Goal: Task Accomplishment & Management: Manage account settings

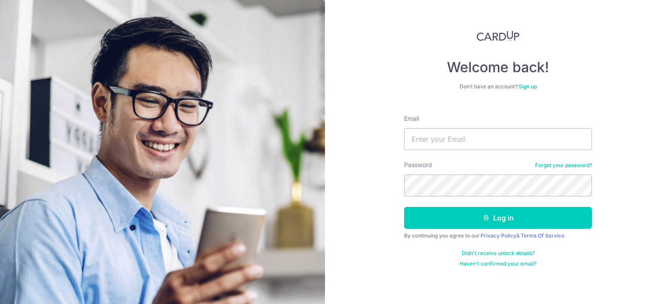
click at [434, 139] on input "Email" at bounding box center [498, 139] width 188 height 22
type input "[EMAIL_ADDRESS][DOMAIN_NAME]"
click at [404, 207] on button "Log in" at bounding box center [498, 218] width 188 height 22
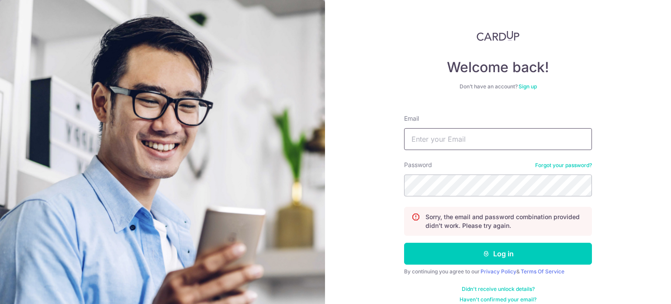
click at [427, 139] on input "Email" at bounding box center [498, 139] width 188 height 22
type input "[EMAIL_ADDRESS][DOMAIN_NAME]"
click at [404, 243] on button "Log in" at bounding box center [498, 254] width 188 height 22
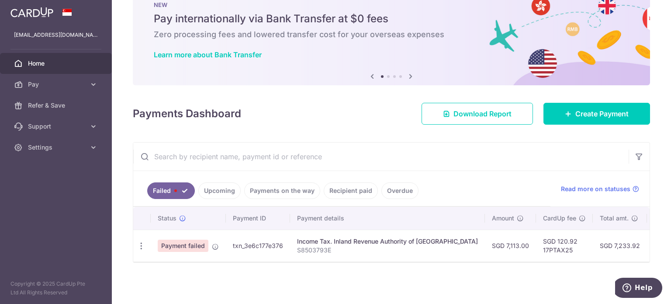
click at [186, 241] on span "Payment failed" at bounding box center [183, 246] width 51 height 12
click at [145, 243] on icon "button" at bounding box center [141, 245] width 9 height 9
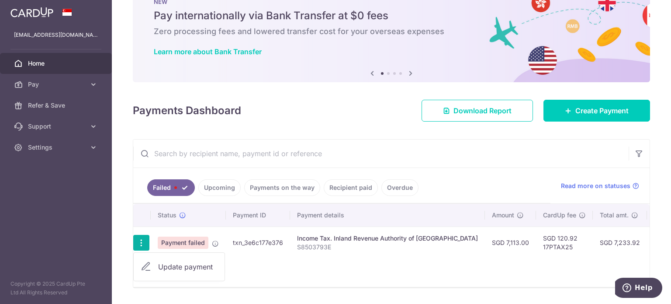
click at [167, 264] on span "Update payment" at bounding box center [187, 266] width 59 height 10
radio input "true"
type input "7,113.00"
type input "S8503793E"
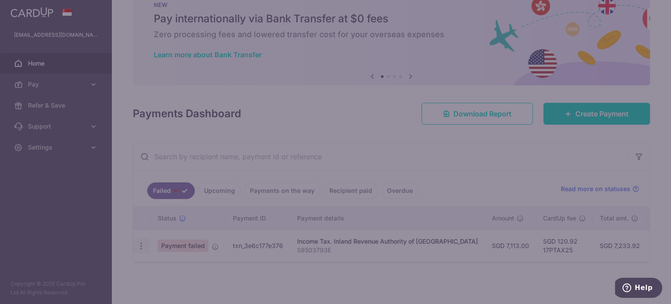
type input "17PTAX25"
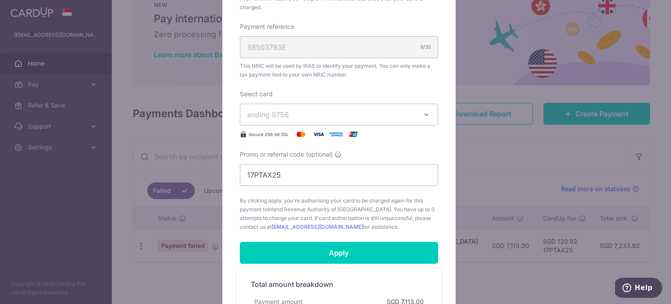
scroll to position [350, 0]
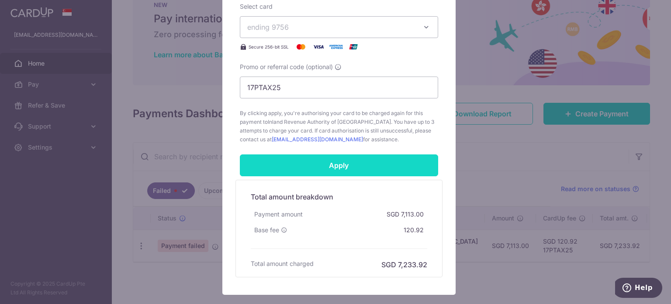
click at [407, 166] on input "Apply" at bounding box center [339, 165] width 198 height 22
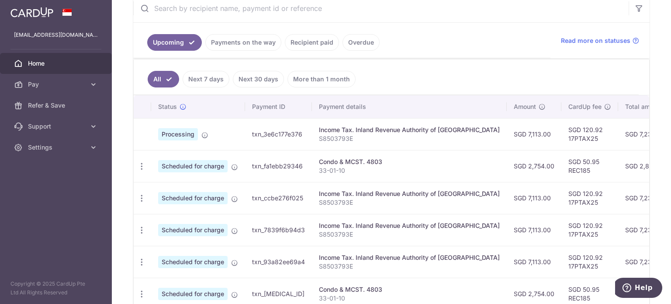
scroll to position [131, 0]
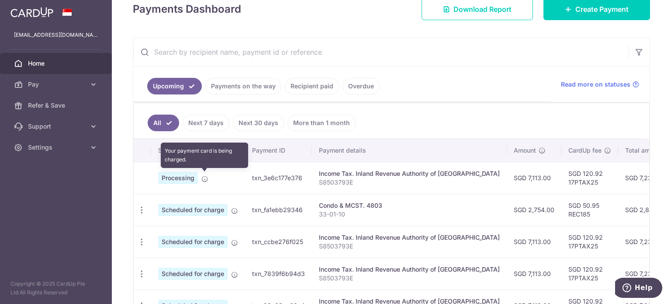
click at [205, 177] on icon at bounding box center [204, 178] width 7 height 7
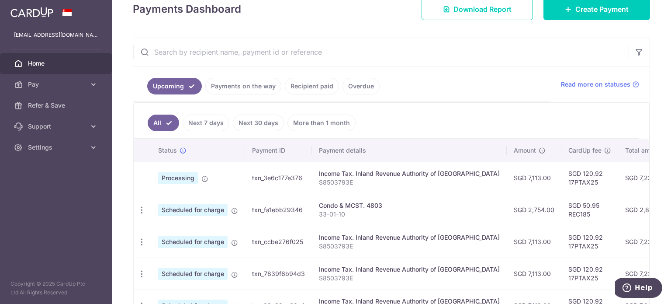
click at [231, 83] on link "Payments on the way" at bounding box center [243, 86] width 76 height 17
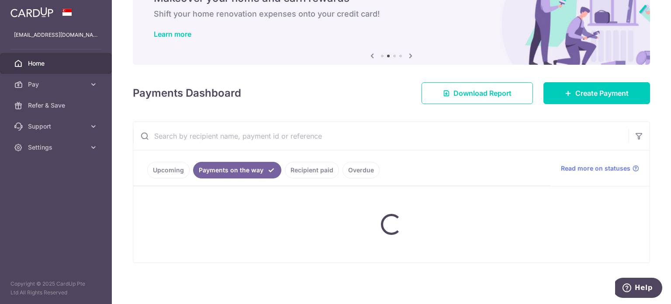
scroll to position [85, 0]
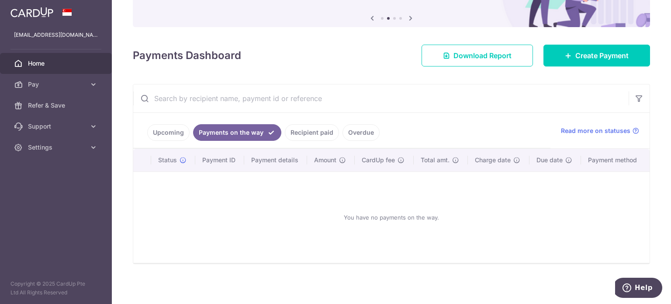
click at [320, 133] on link "Recipient paid" at bounding box center [312, 132] width 54 height 17
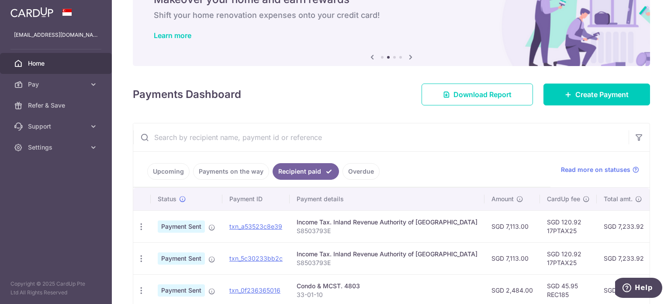
scroll to position [131, 0]
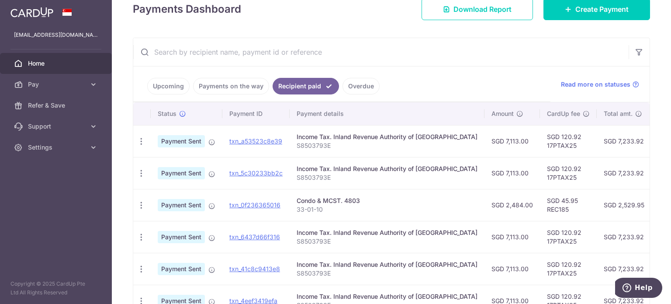
click at [177, 82] on link "Upcoming" at bounding box center [168, 86] width 42 height 17
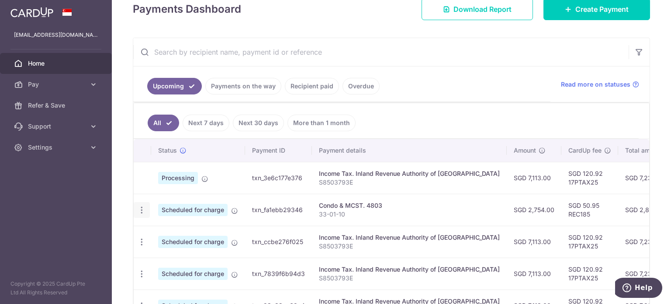
click at [141, 210] on icon "button" at bounding box center [141, 209] width 9 height 9
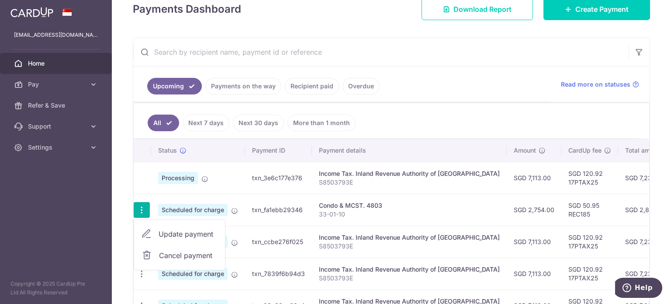
click at [257, 206] on td "txn_fa1ebb29346" at bounding box center [278, 210] width 67 height 32
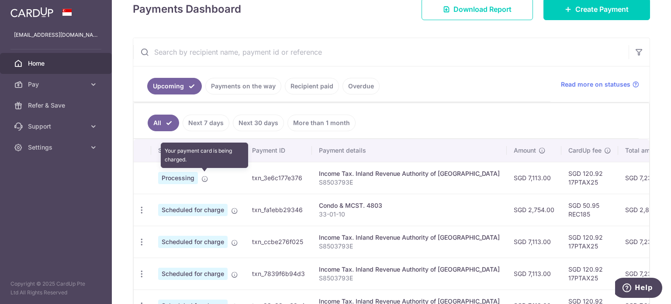
click at [206, 176] on icon at bounding box center [204, 178] width 7 height 7
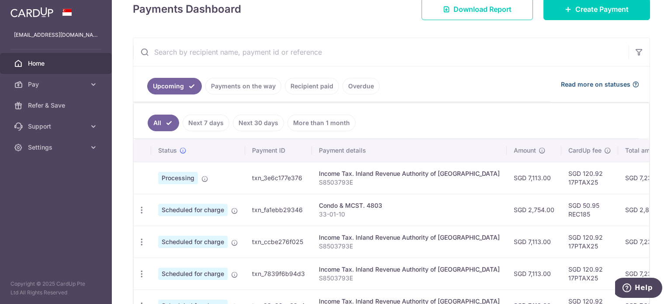
click at [632, 85] on icon at bounding box center [635, 84] width 7 height 7
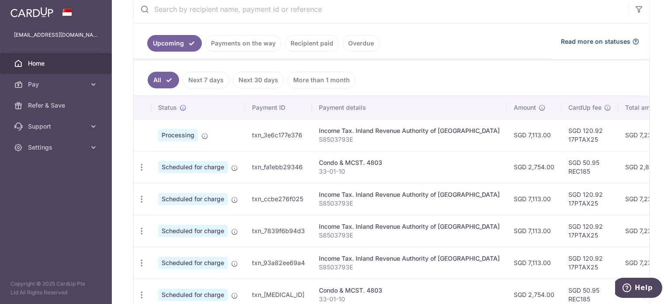
scroll to position [175, 0]
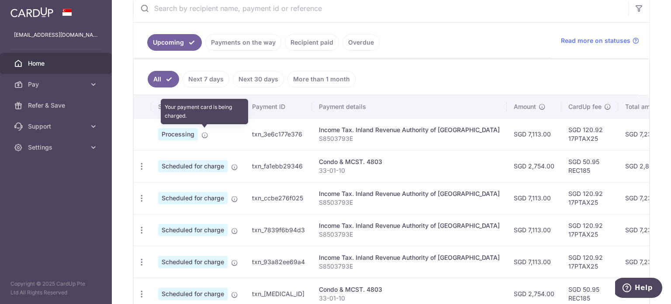
click at [205, 133] on icon at bounding box center [204, 135] width 7 height 7
